Goal: Information Seeking & Learning: Learn about a topic

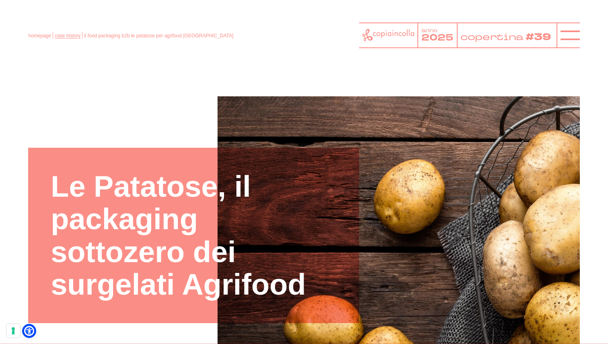
click at [70, 37] on link "case history" at bounding box center [68, 36] width 26 height 6
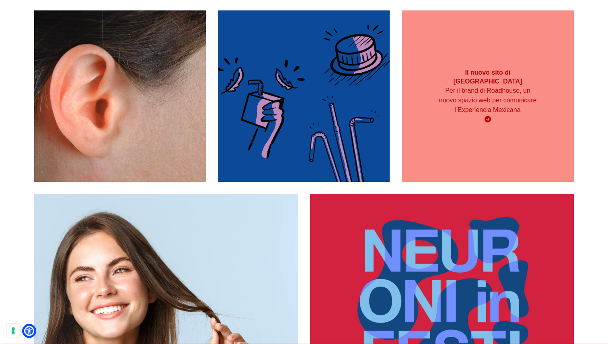
click at [459, 135] on div "Il nuovo sito di [GEOGRAPHIC_DATA] Per il brand di Roadhouse, un nuovo spazio w…" at bounding box center [487, 96] width 172 height 172
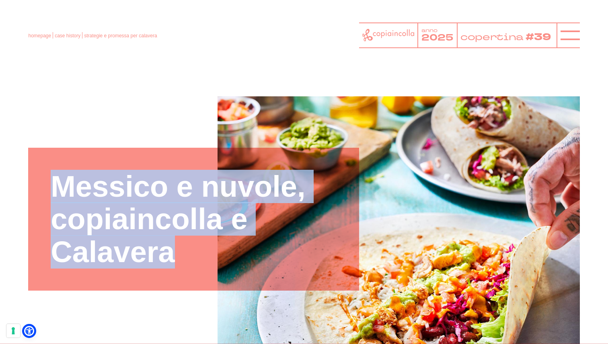
drag, startPoint x: 56, startPoint y: 180, endPoint x: 167, endPoint y: 254, distance: 133.7
click at [167, 254] on h1 "Messico e nuvole, copiaincolla e Calavera" at bounding box center [194, 219] width 286 height 98
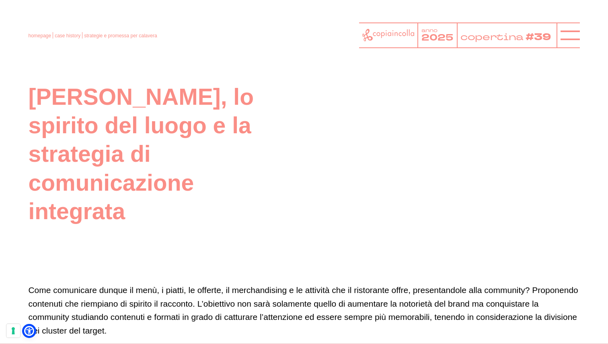
scroll to position [1491, 0]
drag, startPoint x: 32, startPoint y: 95, endPoint x: 136, endPoint y: 233, distance: 173.1
copy h2 "Ànimo Calavera, lo spirito del luogo e la strategia di comunicazione integrata"
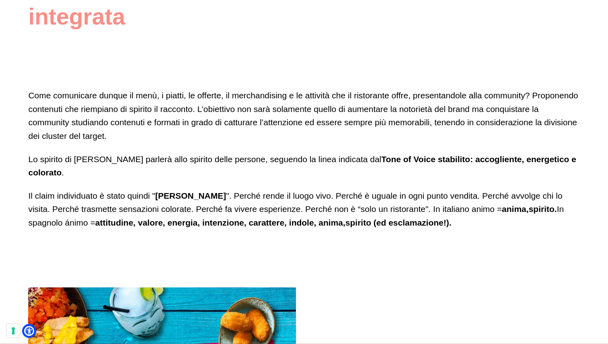
click at [245, 127] on p "Come comunicare dunque il menù, i piatti, le offerte, il merchandising e le att…" at bounding box center [303, 116] width 551 height 54
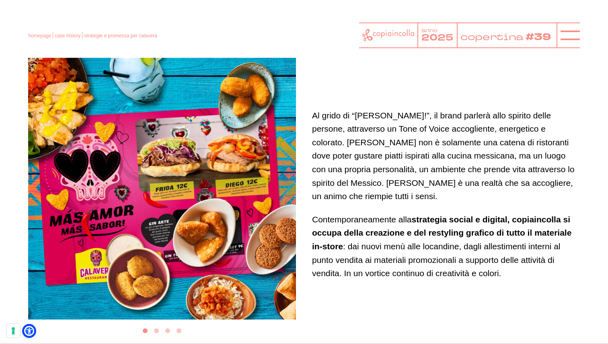
scroll to position [1921, 0]
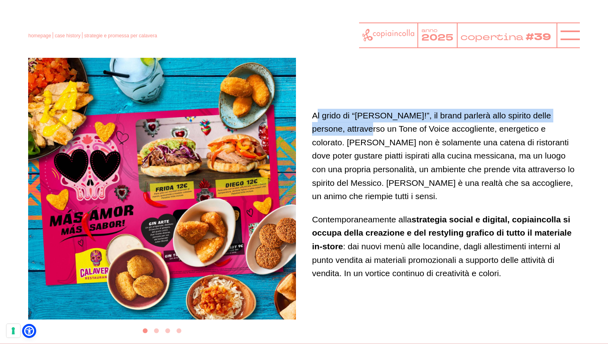
drag, startPoint x: 315, startPoint y: 113, endPoint x: 332, endPoint y: 126, distance: 21.5
click at [332, 126] on p "Al grido di “Ànimo Calavera!”, il brand parlerà allo spirito delle persone, att…" at bounding box center [446, 156] width 268 height 94
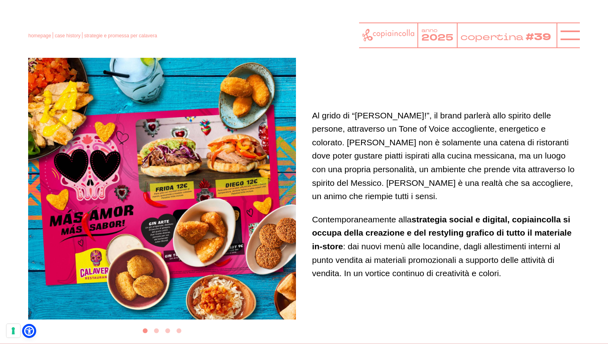
click at [312, 115] on p "Al grido di “Ànimo Calavera!”, il brand parlerà allo spirito delle persone, att…" at bounding box center [446, 156] width 268 height 94
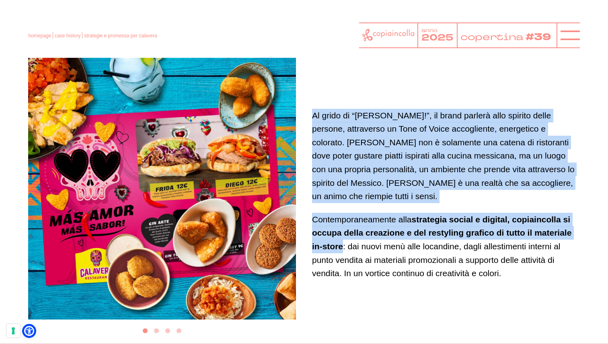
drag, startPoint x: 312, startPoint y: 116, endPoint x: 342, endPoint y: 248, distance: 135.7
click at [342, 248] on div "Al grido di “Ànimo Calavera!”, il brand parlerà allo spirito delle persone, att…" at bounding box center [446, 195] width 268 height 284
copy div "Al grido di “Ànimo Calavera!”, il brand parlerà allo spirito delle persone, att…"
